Goal: Transaction & Acquisition: Purchase product/service

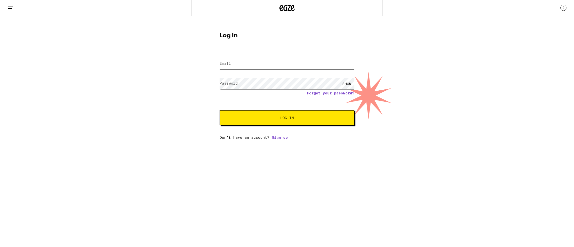
click at [251, 64] on input "Email" at bounding box center [286, 63] width 135 height 11
type input "matt.lowery1@gmail.com"
click at [282, 117] on span "Log In" at bounding box center [287, 118] width 14 height 4
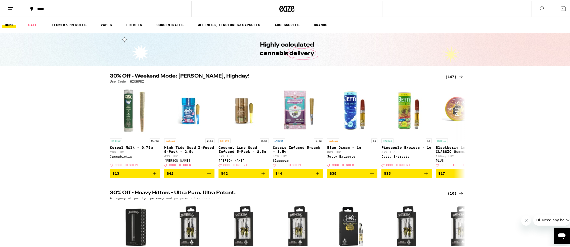
click at [446, 75] on div "(147)" at bounding box center [454, 76] width 19 height 6
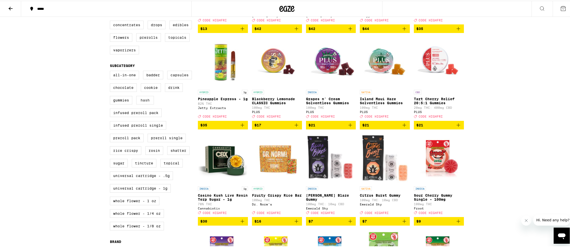
scroll to position [144, 0]
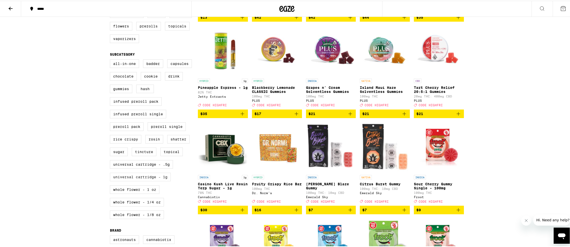
click at [146, 180] on label "Universal Cartridge - 1g" at bounding box center [140, 176] width 61 height 9
click at [111, 60] on input "Universal Cartridge - 1g" at bounding box center [111, 59] width 0 height 0
checkbox input "true"
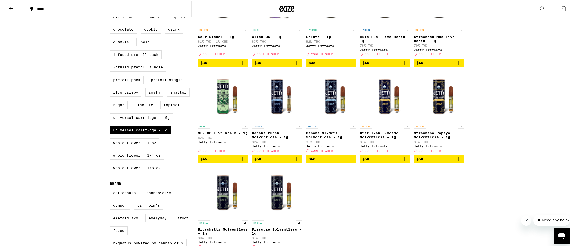
scroll to position [200, 0]
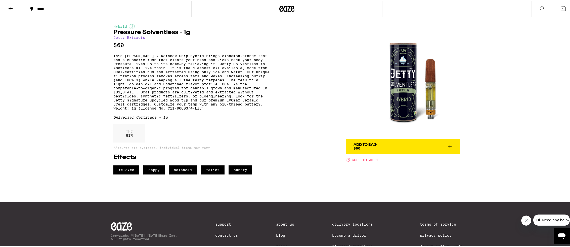
click at [9, 7] on icon at bounding box center [11, 8] width 6 height 6
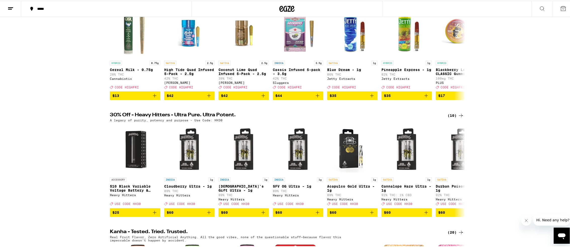
scroll to position [102, 0]
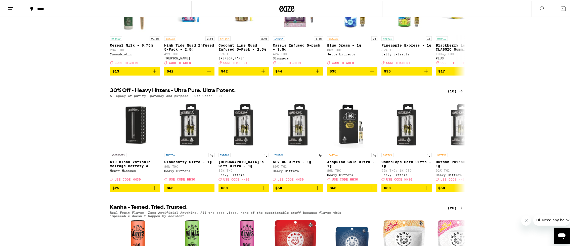
click at [121, 93] on h2 "30% Off - Heavy Hitters - Ultra Pure. Ultra Potent." at bounding box center [274, 90] width 329 height 6
click at [450, 93] on div "(10)" at bounding box center [455, 90] width 16 height 6
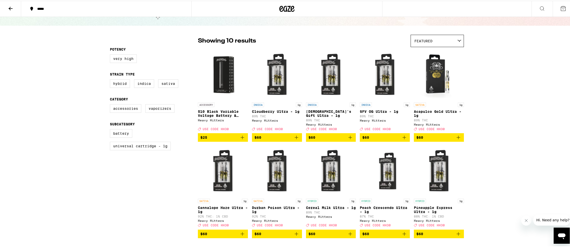
scroll to position [23, 0]
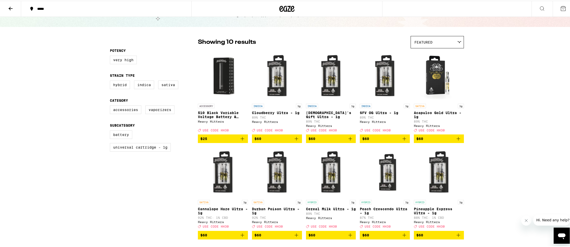
click at [458, 141] on icon "Add to bag" at bounding box center [458, 138] width 6 height 6
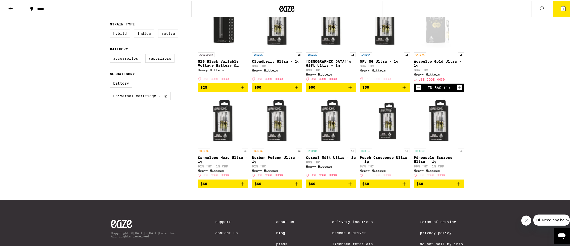
scroll to position [75, 0]
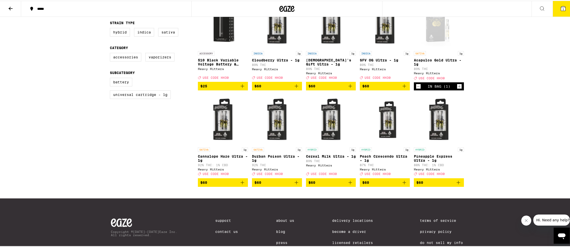
click at [425, 161] on p "Pineapple Express Ultra - 1g" at bounding box center [439, 157] width 50 height 8
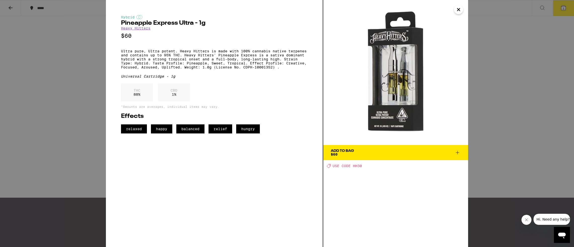
click at [334, 152] on span "$60" at bounding box center [334, 154] width 7 height 4
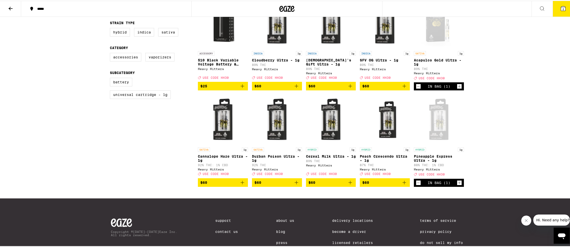
click at [555, 7] on button "2" at bounding box center [563, 8] width 21 height 16
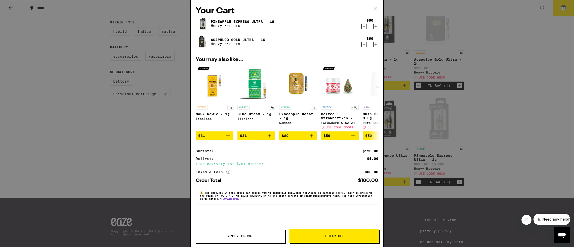
click at [226, 236] on span "Apply Promo" at bounding box center [240, 236] width 90 height 4
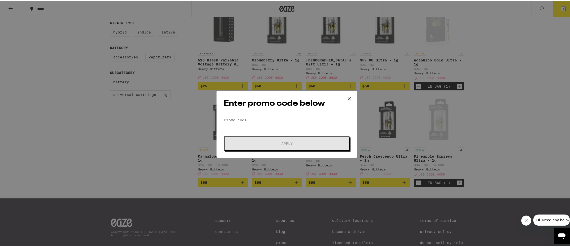
click at [278, 117] on input "Promo Code" at bounding box center [287, 119] width 126 height 8
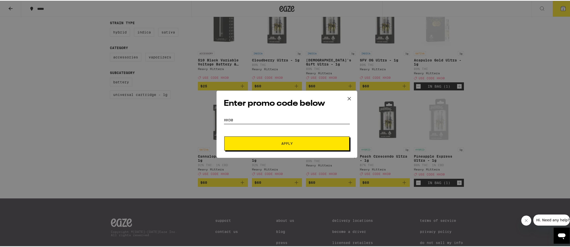
type input "hh30"
click at [279, 139] on button "Apply" at bounding box center [286, 142] width 125 height 14
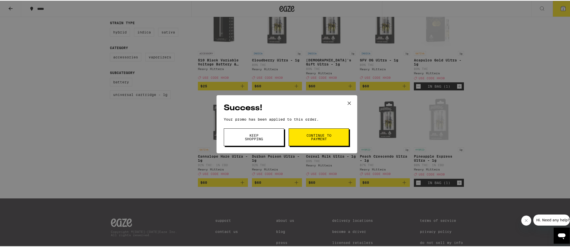
click at [310, 135] on span "Continue to payment" at bounding box center [319, 136] width 26 height 7
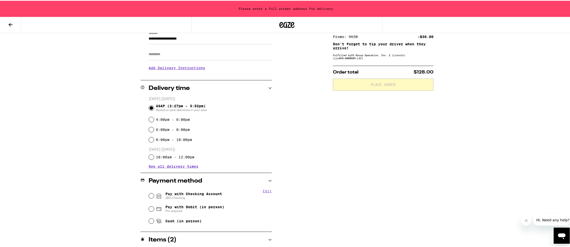
scroll to position [113, 0]
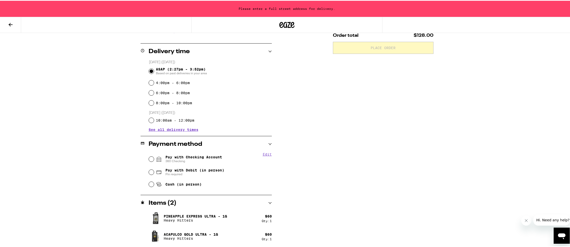
click at [153, 157] on div "Pay with Checking Account 360 Checking" at bounding box center [210, 158] width 123 height 13
click at [149, 159] on input "Pay with Checking Account 360 Checking" at bounding box center [151, 158] width 5 height 5
radio input "true"
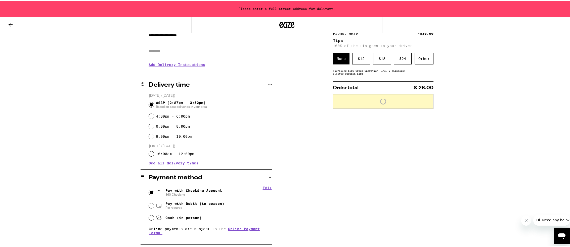
scroll to position [0, 0]
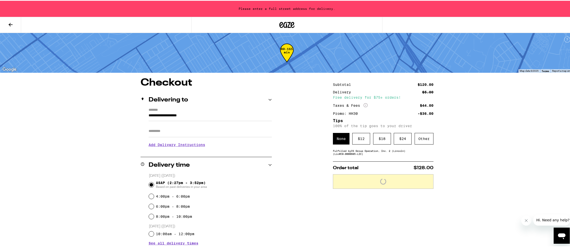
click at [190, 113] on input "**********" at bounding box center [210, 116] width 123 height 9
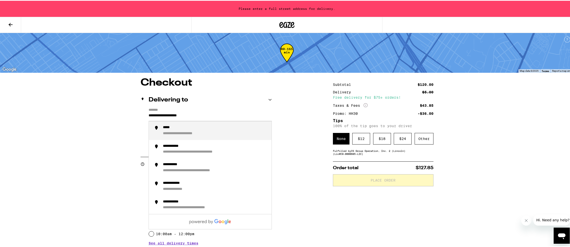
click at [153, 113] on input "**********" at bounding box center [210, 116] width 123 height 9
click at [170, 127] on div "**********" at bounding box center [179, 126] width 32 height 5
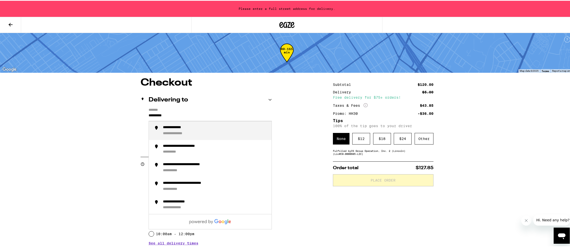
type input "**********"
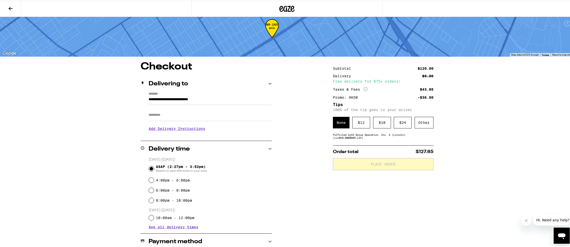
click at [167, 131] on h3 "Add Delivery Instructions" at bounding box center [210, 128] width 123 height 12
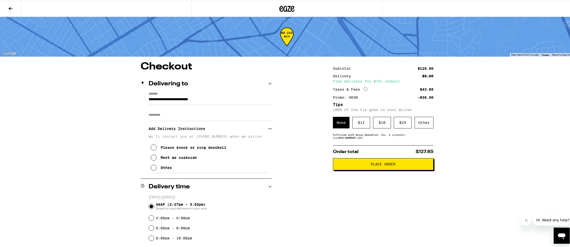
click at [167, 158] on div "Meet me curbside" at bounding box center [179, 157] width 36 height 4
click at [171, 116] on input "Apt/Suite" at bounding box center [210, 114] width 123 height 12
type input "***"
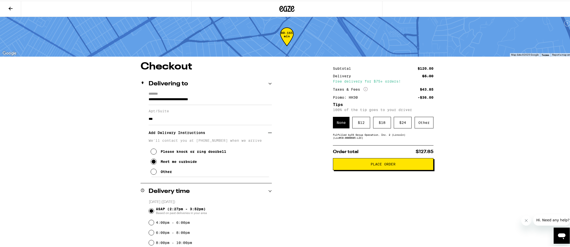
click at [118, 137] on div "**********" at bounding box center [287, 231] width 362 height 341
click at [419, 127] on div "Other" at bounding box center [424, 122] width 19 height 12
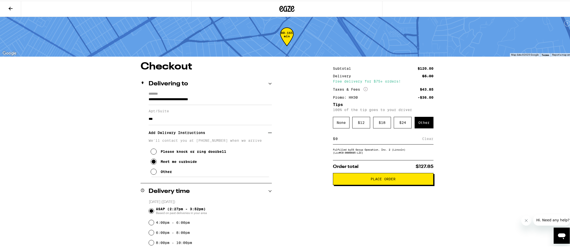
click at [357, 140] on input at bounding box center [378, 137] width 87 height 5
type input "5"
click at [429, 138] on div "Save" at bounding box center [428, 137] width 9 height 11
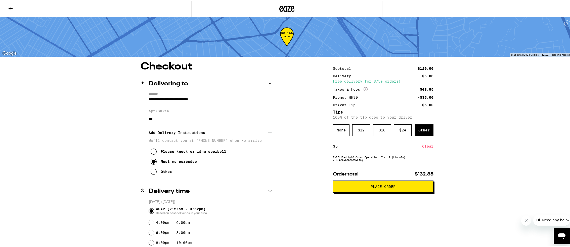
click at [392, 187] on span "Place Order" at bounding box center [383, 186] width 25 height 4
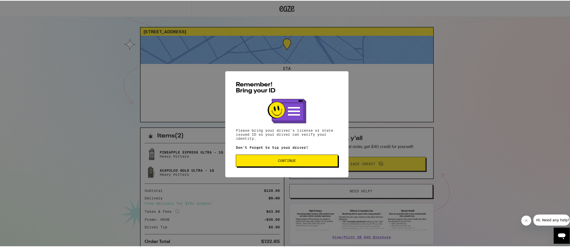
click at [283, 161] on span "Continue" at bounding box center [287, 160] width 18 height 4
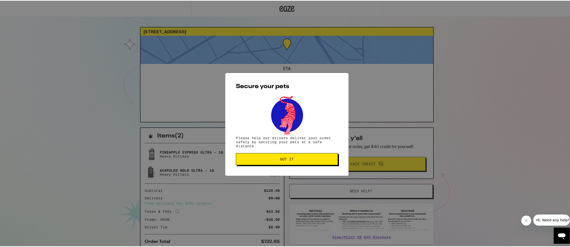
click at [283, 162] on button "Got it" at bounding box center [287, 158] width 102 height 12
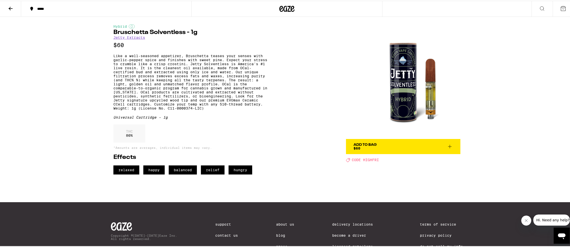
click at [122, 31] on h1 "Bruschetta Solventless - 1g" at bounding box center [191, 32] width 156 height 6
copy h1 "Bruschetta"
